Goal: Navigation & Orientation: Find specific page/section

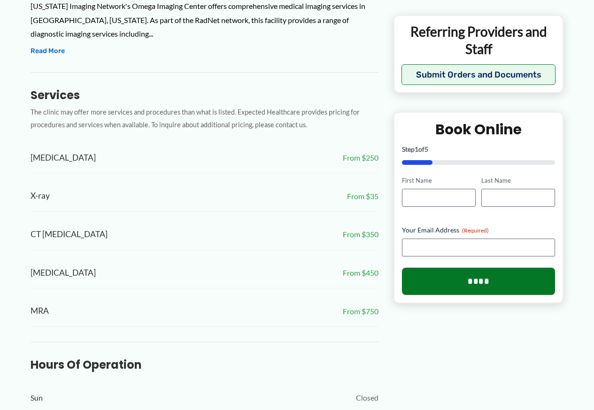
scroll to position [677, 0]
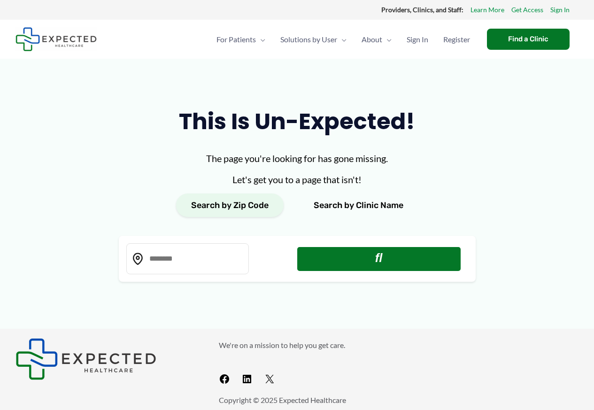
type input "*****"
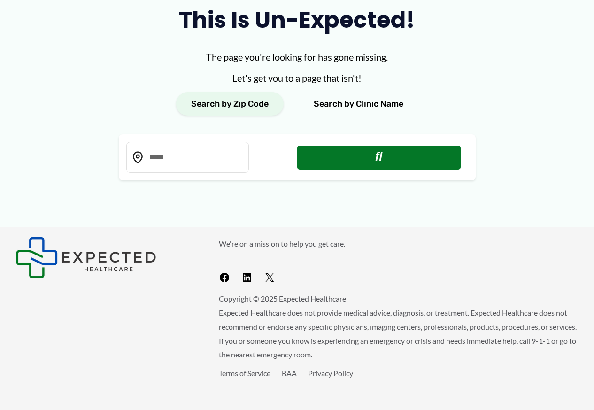
scroll to position [102, 0]
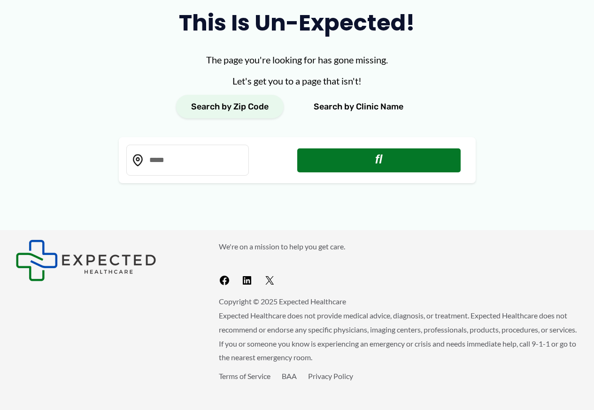
scroll to position [102, 0]
